Goal: Information Seeking & Learning: Learn about a topic

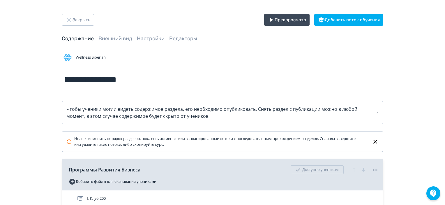
scroll to position [87, 0]
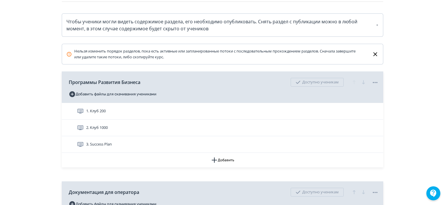
click at [206, 144] on div "3. Success Plan" at bounding box center [228, 144] width 302 height 7
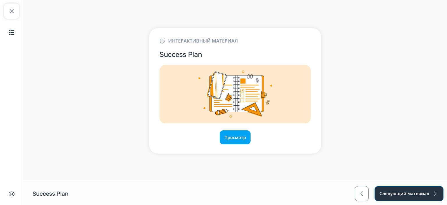
click at [419, 190] on button "Следующий материал" at bounding box center [409, 193] width 69 height 15
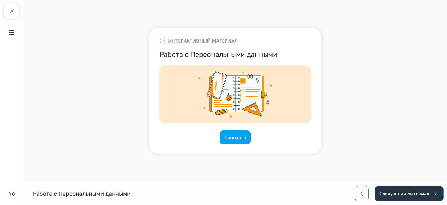
click at [419, 191] on button "Следующий материал" at bounding box center [409, 193] width 69 height 15
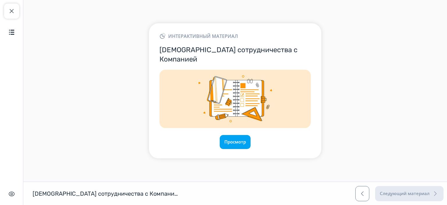
click at [419, 191] on div "Следующий материал" at bounding box center [399, 193] width 88 height 15
click at [11, 13] on span "button" at bounding box center [11, 11] width 7 height 7
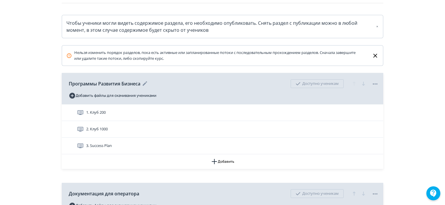
scroll to position [87, 0]
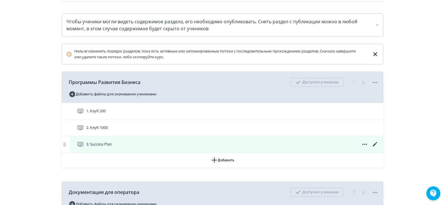
click at [126, 144] on div "3. Success Plan" at bounding box center [228, 144] width 302 height 7
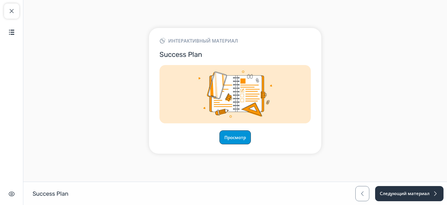
click at [243, 140] on button "Просмотр" at bounding box center [235, 137] width 31 height 14
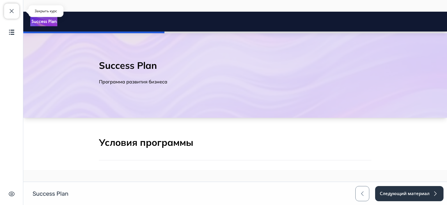
click at [16, 8] on button "Закрыть курс" at bounding box center [11, 10] width 15 height 15
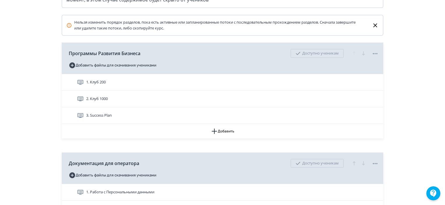
scroll to position [116, 0]
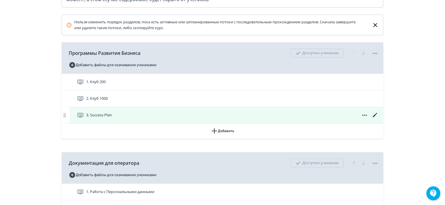
click at [135, 117] on div "3. Success Plan" at bounding box center [228, 115] width 302 height 7
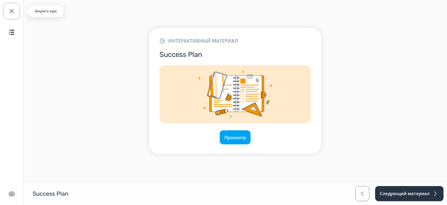
click at [14, 13] on span "button" at bounding box center [11, 11] width 7 height 7
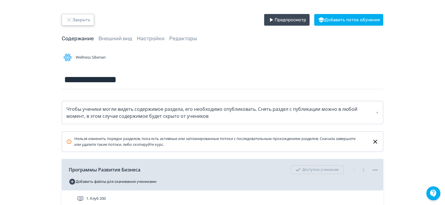
click at [70, 22] on icon "button" at bounding box center [69, 19] width 7 height 7
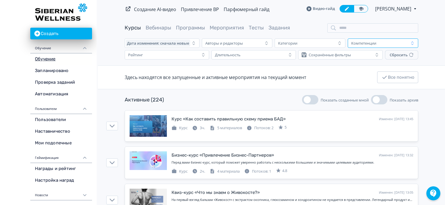
click at [365, 44] on div "Компетенции" at bounding box center [363, 43] width 25 height 5
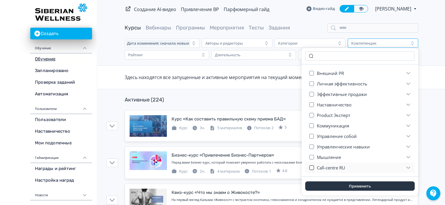
click at [310, 166] on button "button" at bounding box center [311, 167] width 5 height 5
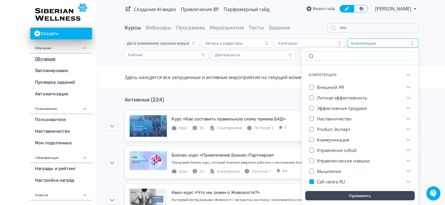
click at [341, 193] on button "Применить" at bounding box center [359, 195] width 109 height 9
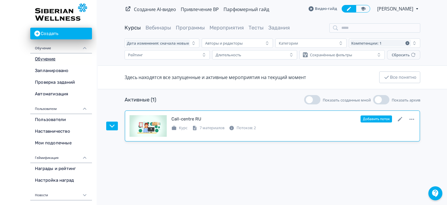
click at [238, 119] on div "Call-centre RU Изменен: 13.08.2025 в 11:45 Добавить поток" at bounding box center [293, 119] width 244 height 8
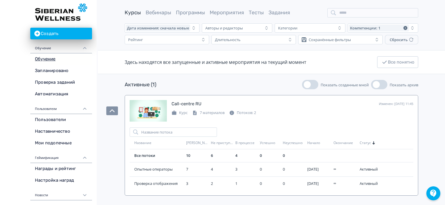
scroll to position [15, 0]
click at [193, 104] on div "Call-centre RU" at bounding box center [186, 103] width 30 height 7
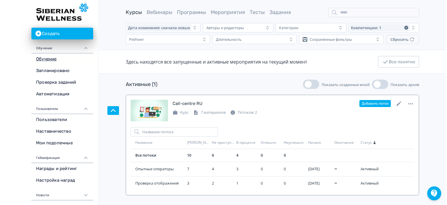
scroll to position [0, 0]
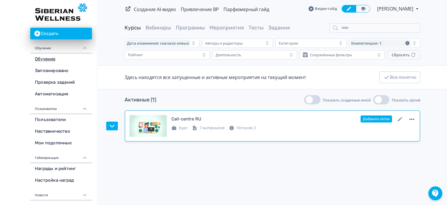
click at [415, 118] on icon at bounding box center [411, 119] width 7 height 7
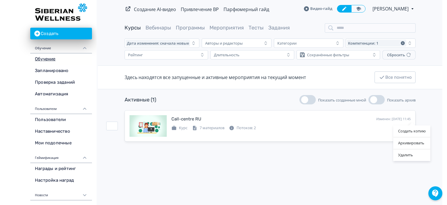
click at [243, 111] on div "Создать копию Архивировать Удалить" at bounding box center [223, 102] width 447 height 205
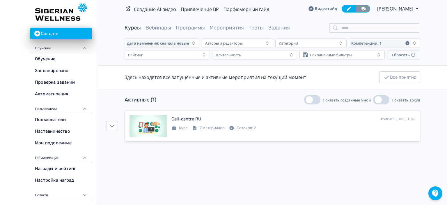
click at [361, 8] on icon at bounding box center [363, 9] width 5 height 4
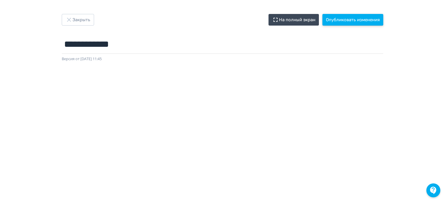
click at [372, 21] on button "Опубликовать изменения" at bounding box center [352, 20] width 61 height 12
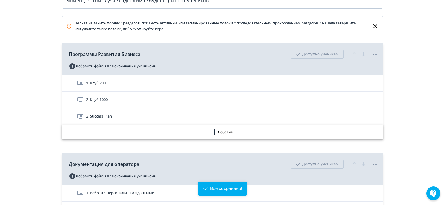
scroll to position [116, 0]
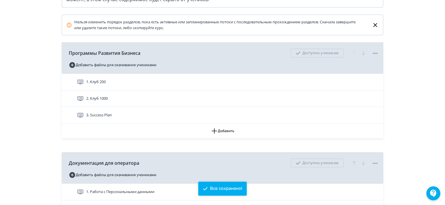
click at [169, 116] on div "3. Success Plan" at bounding box center [228, 115] width 302 height 7
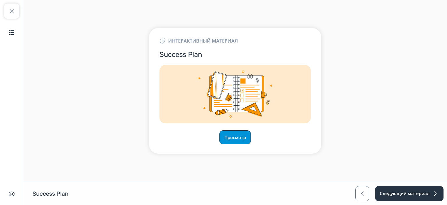
click at [234, 136] on button "Просмотр" at bounding box center [235, 137] width 31 height 14
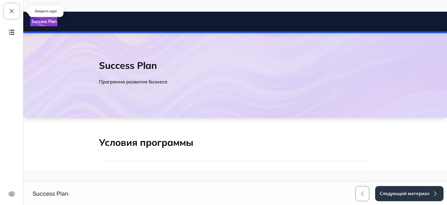
click at [10, 8] on span "button" at bounding box center [11, 11] width 7 height 7
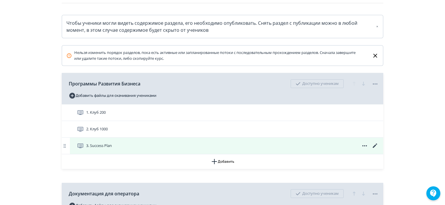
scroll to position [87, 0]
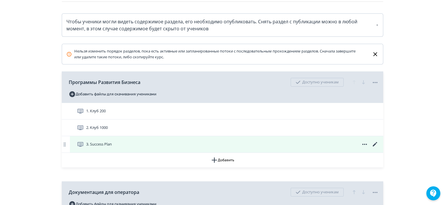
click at [374, 144] on icon at bounding box center [375, 144] width 7 height 7
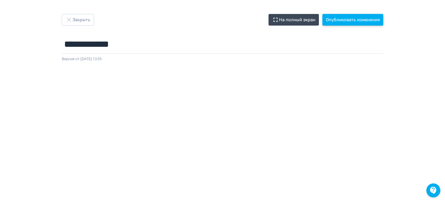
click at [350, 17] on button "Опубликовать изменения" at bounding box center [352, 20] width 61 height 12
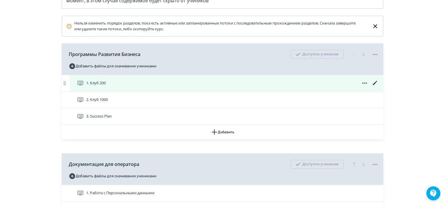
scroll to position [116, 0]
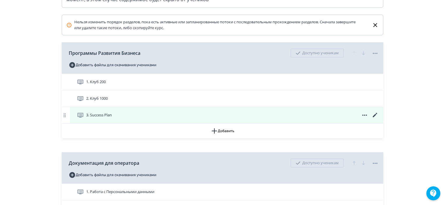
click at [273, 115] on div "3. Success Plan" at bounding box center [228, 115] width 302 height 7
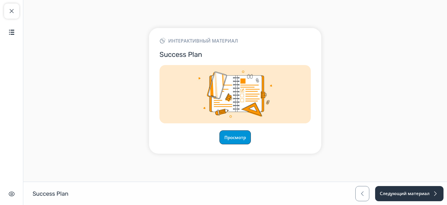
click at [236, 141] on button "Просмотр" at bounding box center [235, 137] width 31 height 14
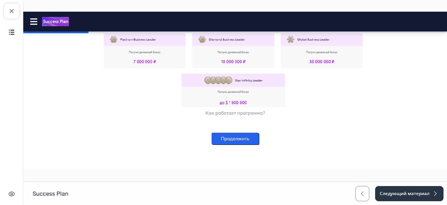
scroll to position [446, 0]
click at [233, 137] on button "Продолжить" at bounding box center [235, 138] width 47 height 12
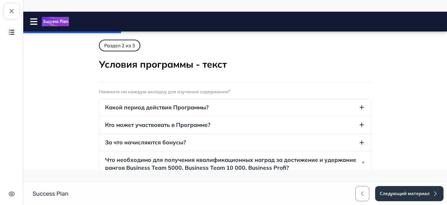
scroll to position [0, 0]
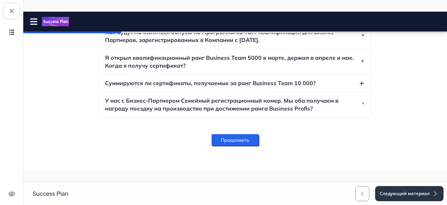
click at [233, 135] on button "Продолжить" at bounding box center [235, 140] width 47 height 12
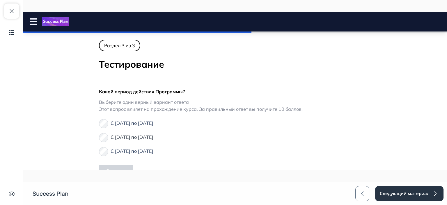
click at [133, 137] on p "С 1 сентября 2024 г. по 31 августа 2025 г." at bounding box center [132, 136] width 43 height 7
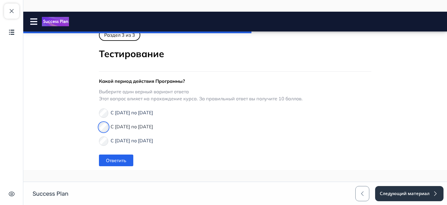
scroll to position [29, 0]
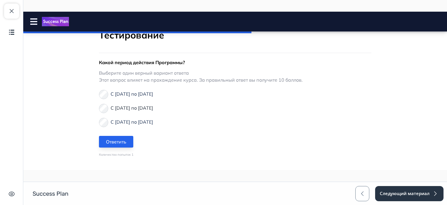
click at [121, 144] on button "Ответить" at bounding box center [116, 142] width 34 height 12
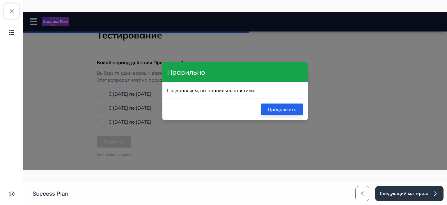
click at [268, 112] on button "Продолжить" at bounding box center [282, 109] width 43 height 12
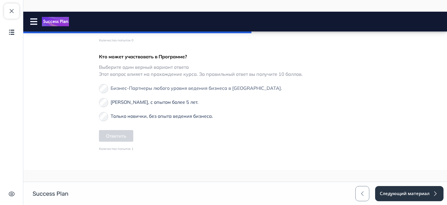
scroll to position [146, 0]
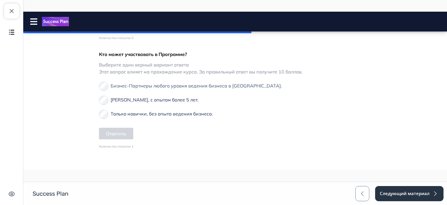
click at [117, 86] on span "Бизнес-Партнеры любого уровня ведения бизнеса в России." at bounding box center [196, 86] width 171 height 6
click at [109, 135] on button "Ответить" at bounding box center [116, 134] width 34 height 12
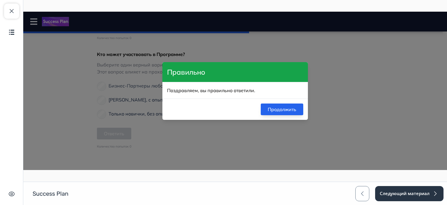
click at [286, 108] on button "Продолжить" at bounding box center [282, 109] width 43 height 12
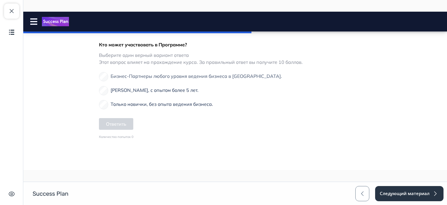
scroll to position [233, 0]
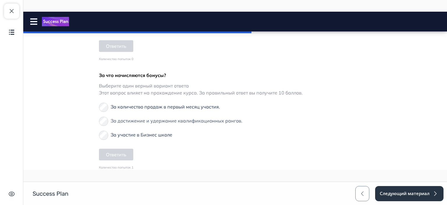
drag, startPoint x: 117, startPoint y: 132, endPoint x: 117, endPoint y: 136, distance: 3.5
click at [117, 132] on span "За участие в Бизнес школе" at bounding box center [142, 135] width 62 height 6
click at [113, 155] on button "Ответить" at bounding box center [116, 154] width 34 height 12
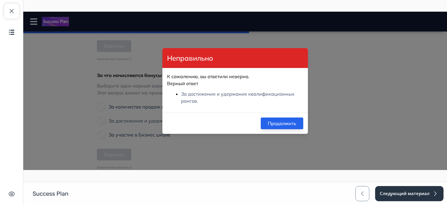
click at [280, 124] on button "Продолжить" at bounding box center [282, 123] width 43 height 12
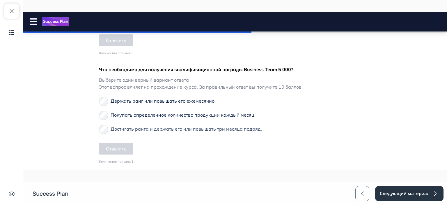
scroll to position [349, 0]
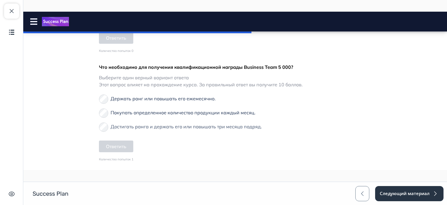
click at [147, 99] on span "Держать ранг или повышать его ежемесячно." at bounding box center [163, 98] width 105 height 6
click at [121, 137] on form "Держать ранг или повышать его ежемесячно. Покупать определенное количество прод…" at bounding box center [235, 123] width 273 height 64
click at [121, 144] on button "Ответить" at bounding box center [116, 146] width 34 height 12
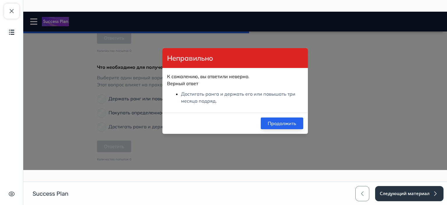
click at [270, 121] on button "Продолжить" at bounding box center [282, 123] width 43 height 12
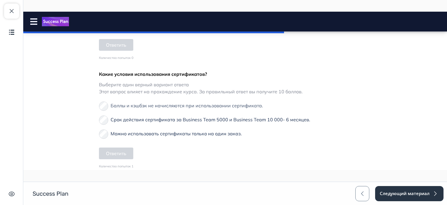
scroll to position [466, 0]
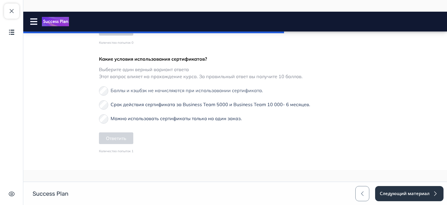
click at [158, 117] on span "Можно использовать сертификаты только на один заказ." at bounding box center [176, 118] width 131 height 6
click at [101, 139] on button "Ответить" at bounding box center [116, 138] width 34 height 12
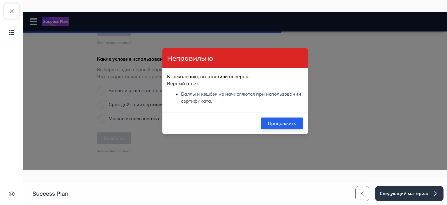
click at [270, 124] on button "Продолжить" at bounding box center [282, 123] width 43 height 12
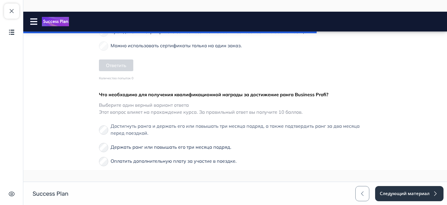
scroll to position [553, 0]
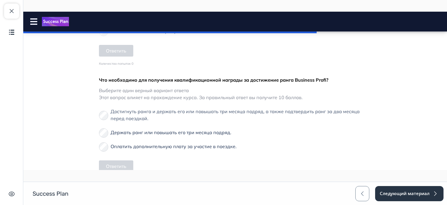
click at [119, 114] on p "Достигнуть ранга и держать его или повышать три месяца подряд, а также подтверд…" at bounding box center [241, 115] width 261 height 14
click at [117, 164] on button "Ответить" at bounding box center [116, 166] width 34 height 12
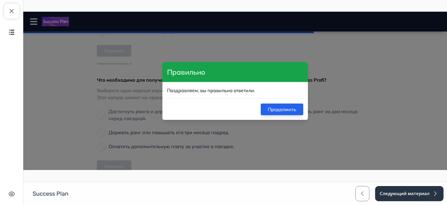
click at [271, 110] on button "Продолжить" at bounding box center [282, 109] width 43 height 12
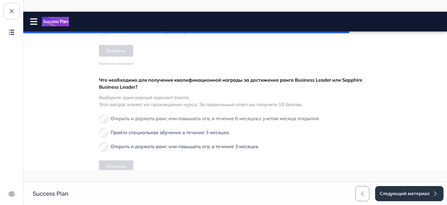
scroll to position [670, 0]
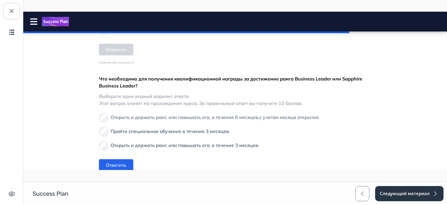
click at [111, 162] on button "Ответить" at bounding box center [116, 165] width 34 height 12
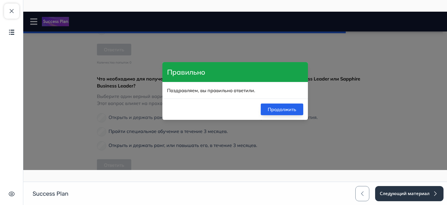
click at [276, 111] on button "Продолжить" at bounding box center [282, 109] width 43 height 12
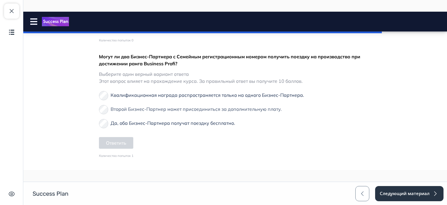
scroll to position [815, 0]
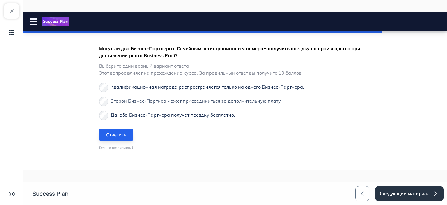
click at [112, 135] on button "Ответить" at bounding box center [116, 135] width 34 height 12
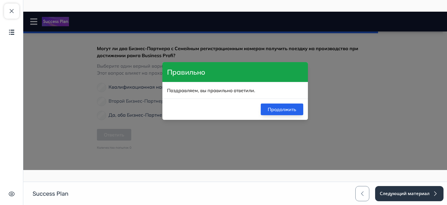
click at [278, 109] on button "Продолжить" at bounding box center [282, 109] width 43 height 12
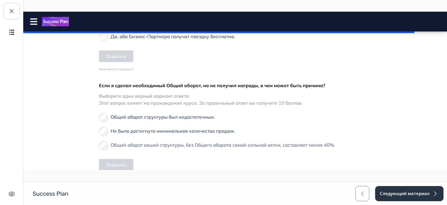
scroll to position [961, 0]
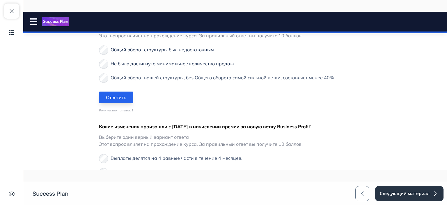
click at [114, 100] on button "Ответить" at bounding box center [116, 97] width 34 height 12
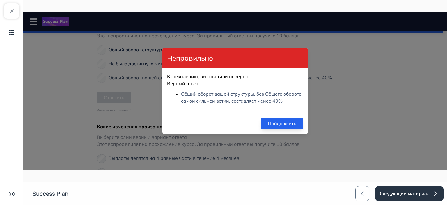
click at [286, 125] on button "Продолжить" at bounding box center [282, 123] width 43 height 12
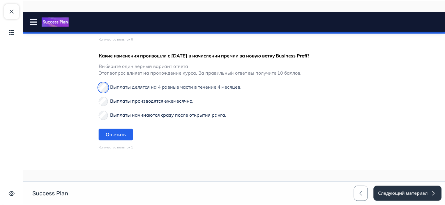
scroll to position [1040, 0]
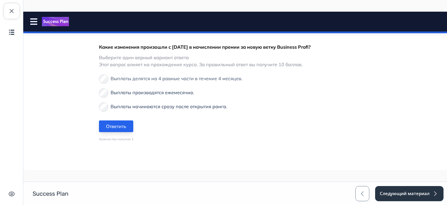
click at [130, 128] on button "Ответить" at bounding box center [116, 126] width 34 height 12
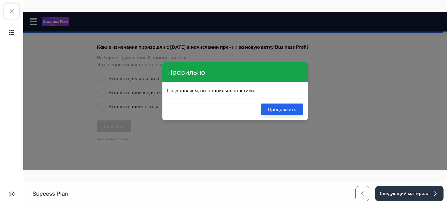
click at [289, 108] on button "Продолжить" at bounding box center [282, 109] width 43 height 12
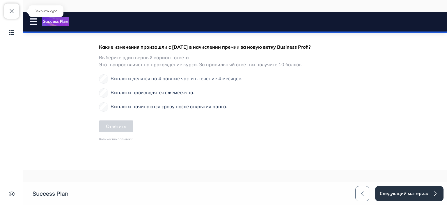
click at [13, 12] on span "button" at bounding box center [11, 11] width 7 height 7
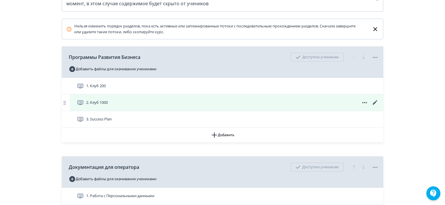
scroll to position [116, 0]
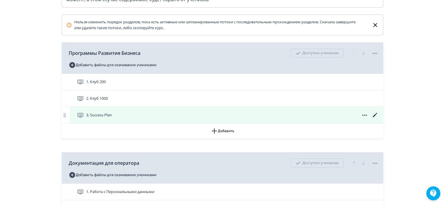
click at [375, 114] on icon at bounding box center [375, 115] width 4 height 4
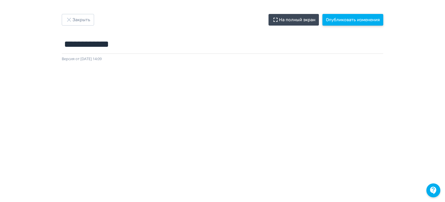
click at [367, 20] on button "Опубликовать изменения" at bounding box center [352, 20] width 61 height 12
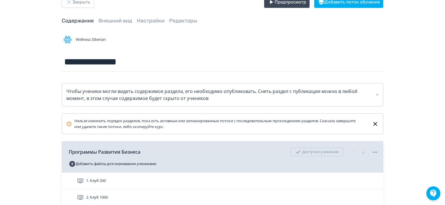
scroll to position [116, 0]
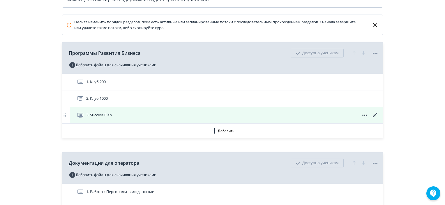
click at [252, 115] on div "3. Success Plan" at bounding box center [228, 115] width 302 height 7
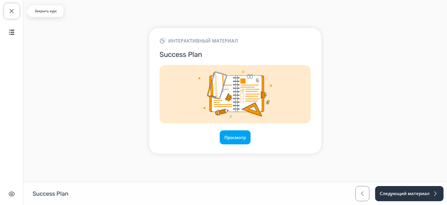
click at [8, 12] on button "Закрыть курс" at bounding box center [11, 10] width 15 height 15
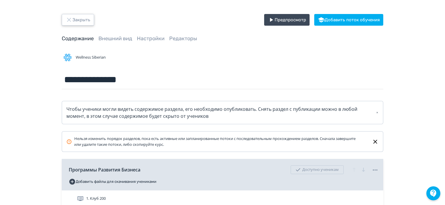
click at [76, 20] on button "Закрыть" at bounding box center [78, 20] width 32 height 12
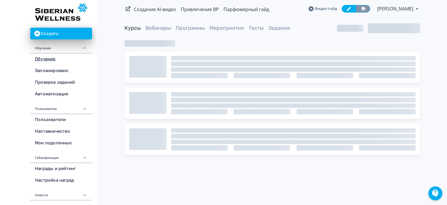
click at [360, 8] on link at bounding box center [363, 9] width 14 height 8
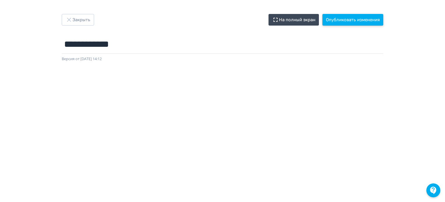
click at [358, 22] on button "Опубликовать изменения" at bounding box center [352, 20] width 61 height 12
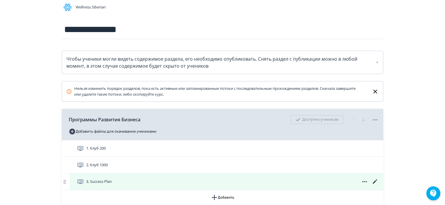
scroll to position [58, 0]
